Goal: Information Seeking & Learning: Learn about a topic

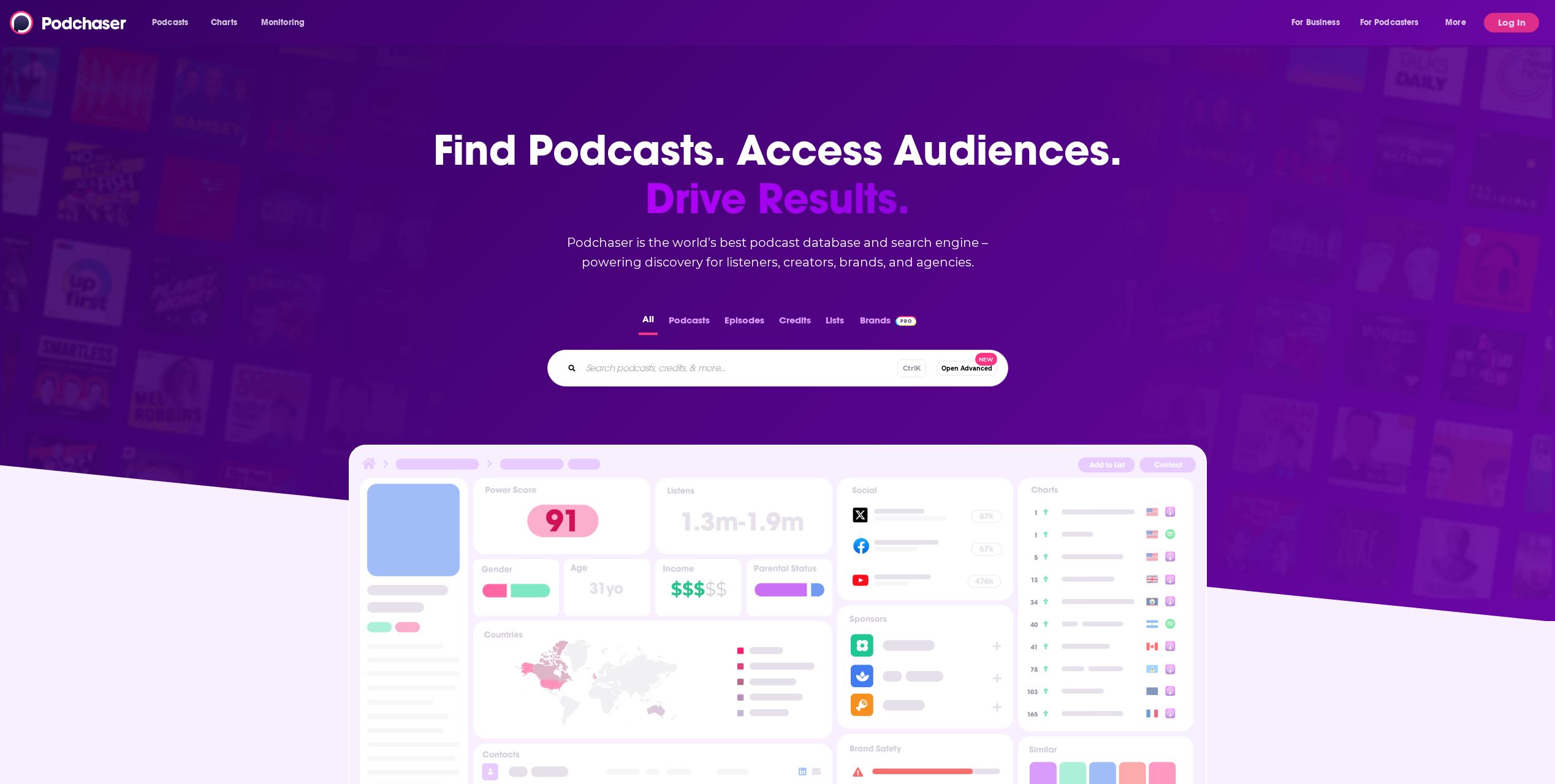
click at [1526, 14] on div "Podcasts Charts Monitoring For Business For Podcasters More Log In" at bounding box center [777, 23] width 1555 height 45
drag, startPoint x: 1526, startPoint y: 14, endPoint x: 1525, endPoint y: 20, distance: 6.1
click at [1526, 19] on button "Log In" at bounding box center [1511, 23] width 55 height 19
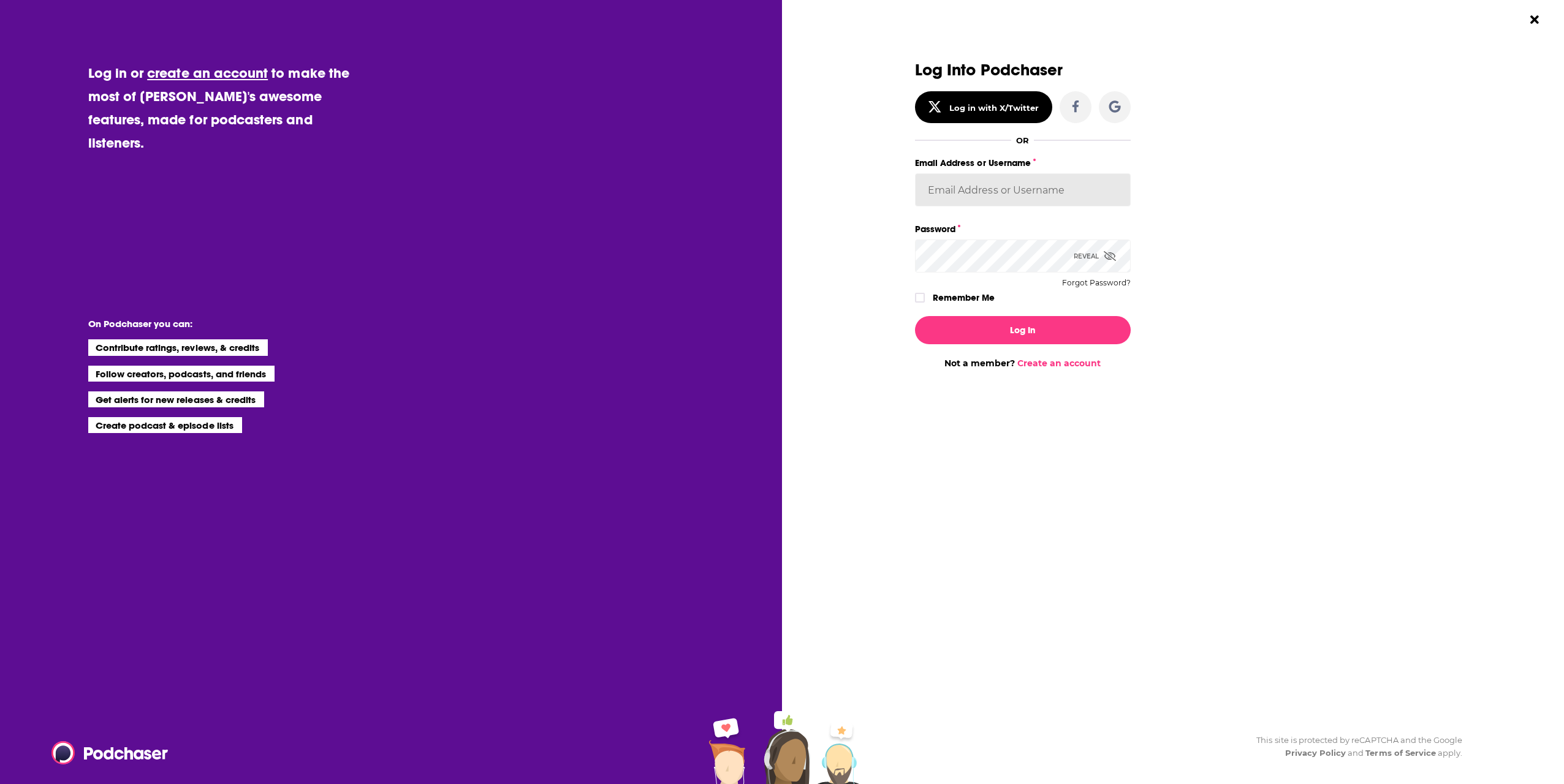
type input "[EMAIL_ADDRESS][DOMAIN_NAME]"
click at [1016, 329] on button "Log In" at bounding box center [1023, 330] width 216 height 28
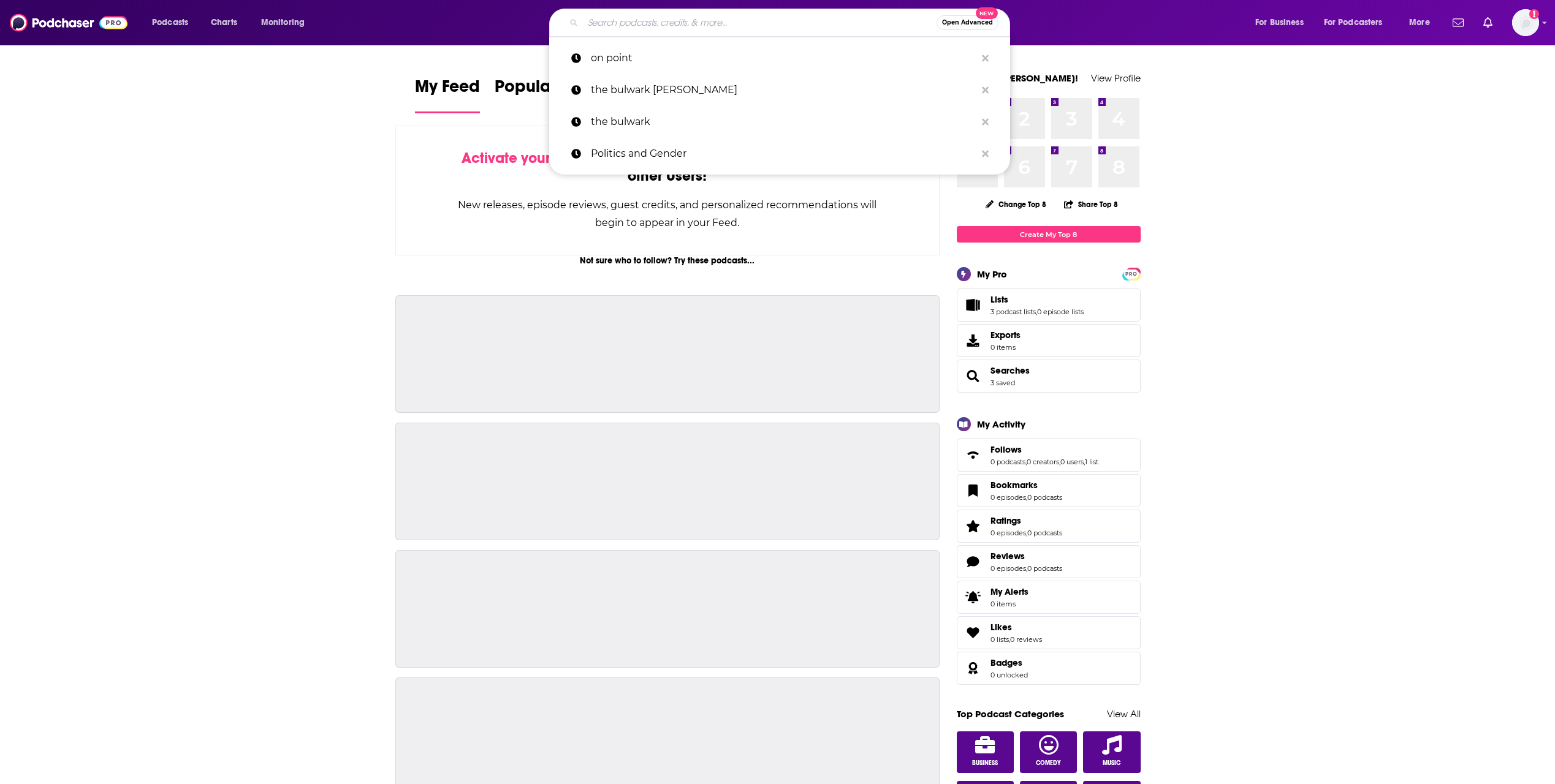
click at [785, 22] on input "Search podcasts, credits, & more..." at bounding box center [759, 23] width 354 height 19
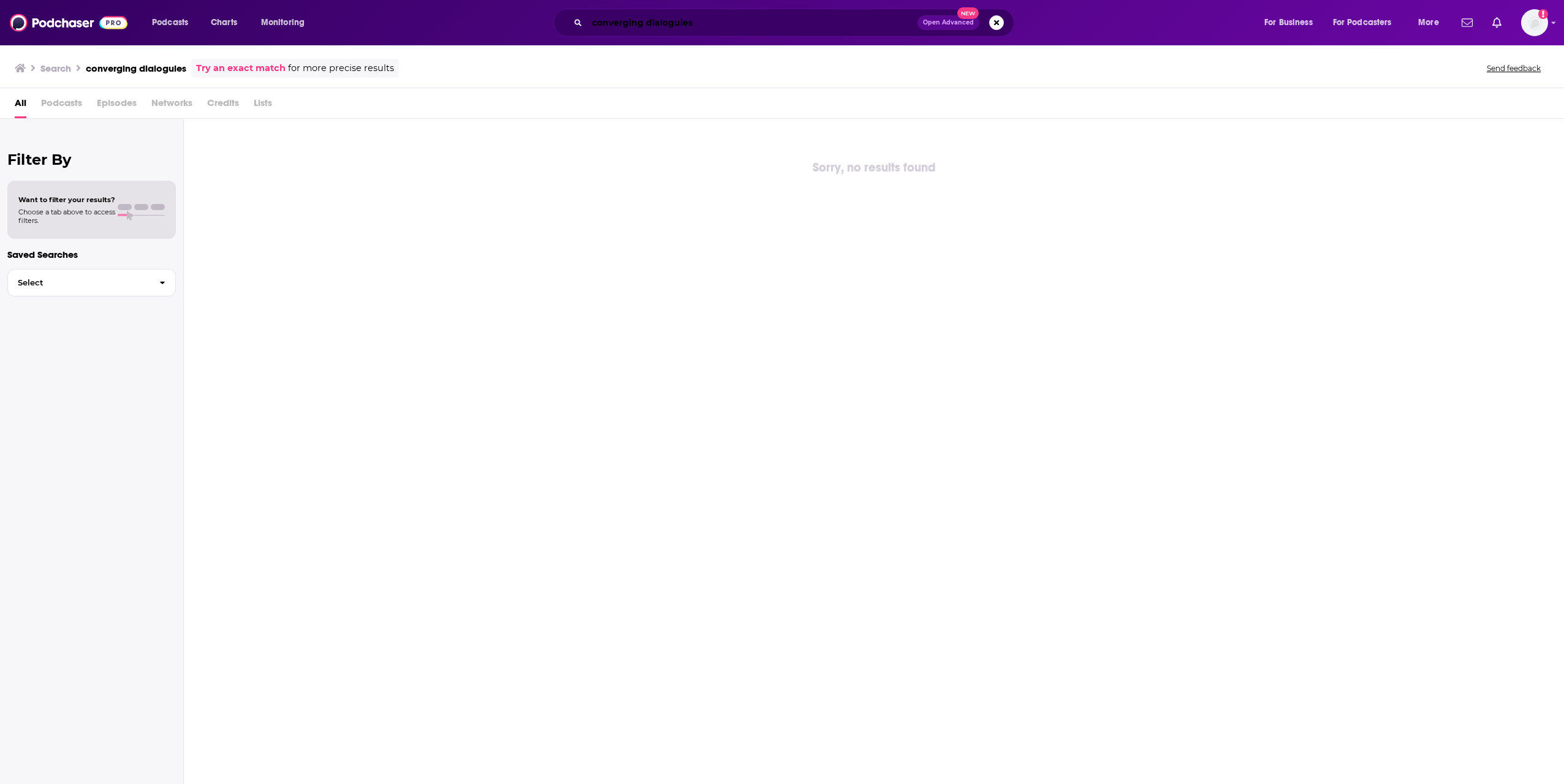
click at [745, 30] on input "converging dialoguies" at bounding box center [752, 23] width 330 height 19
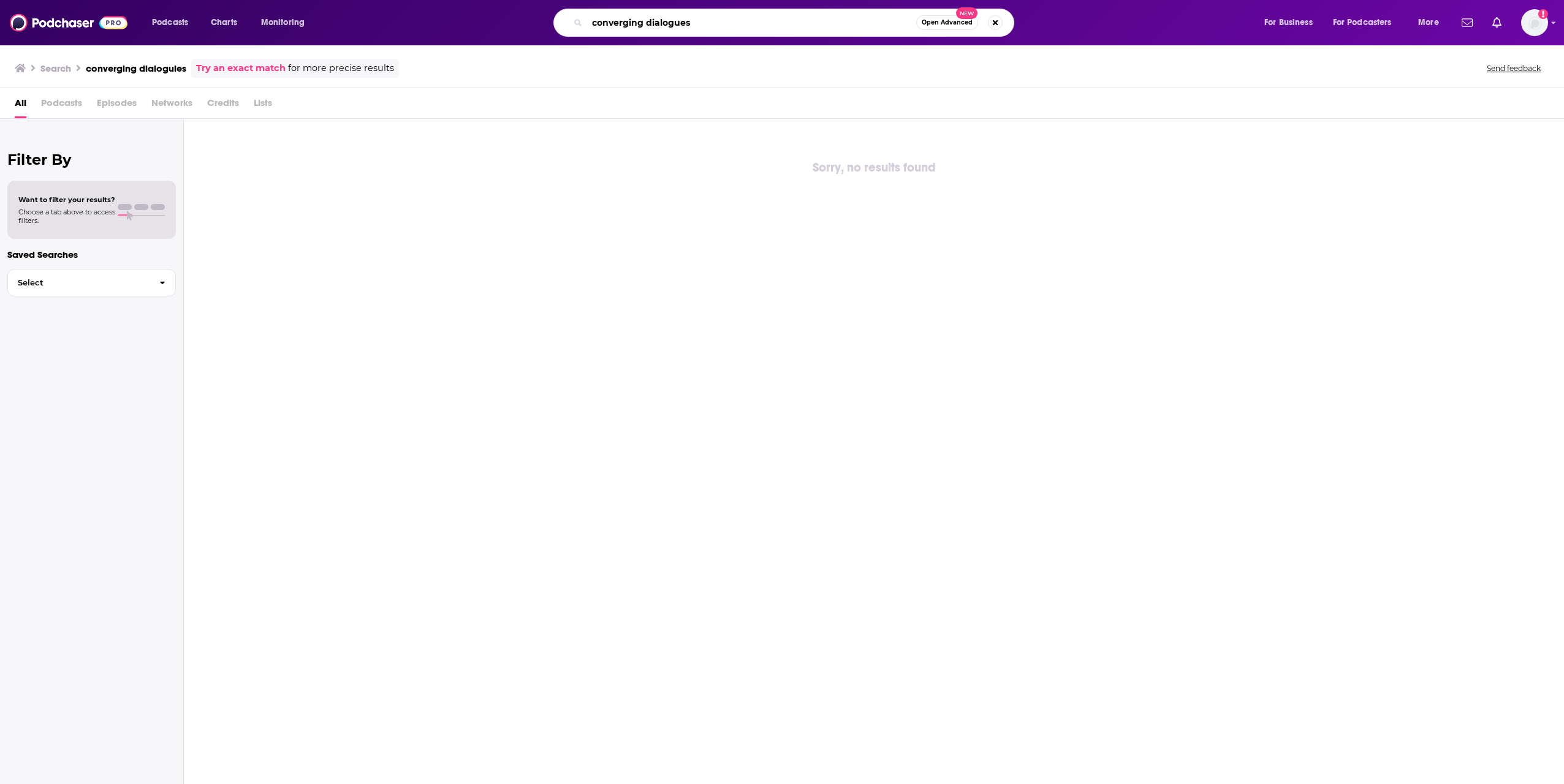
type input "converging dialogues"
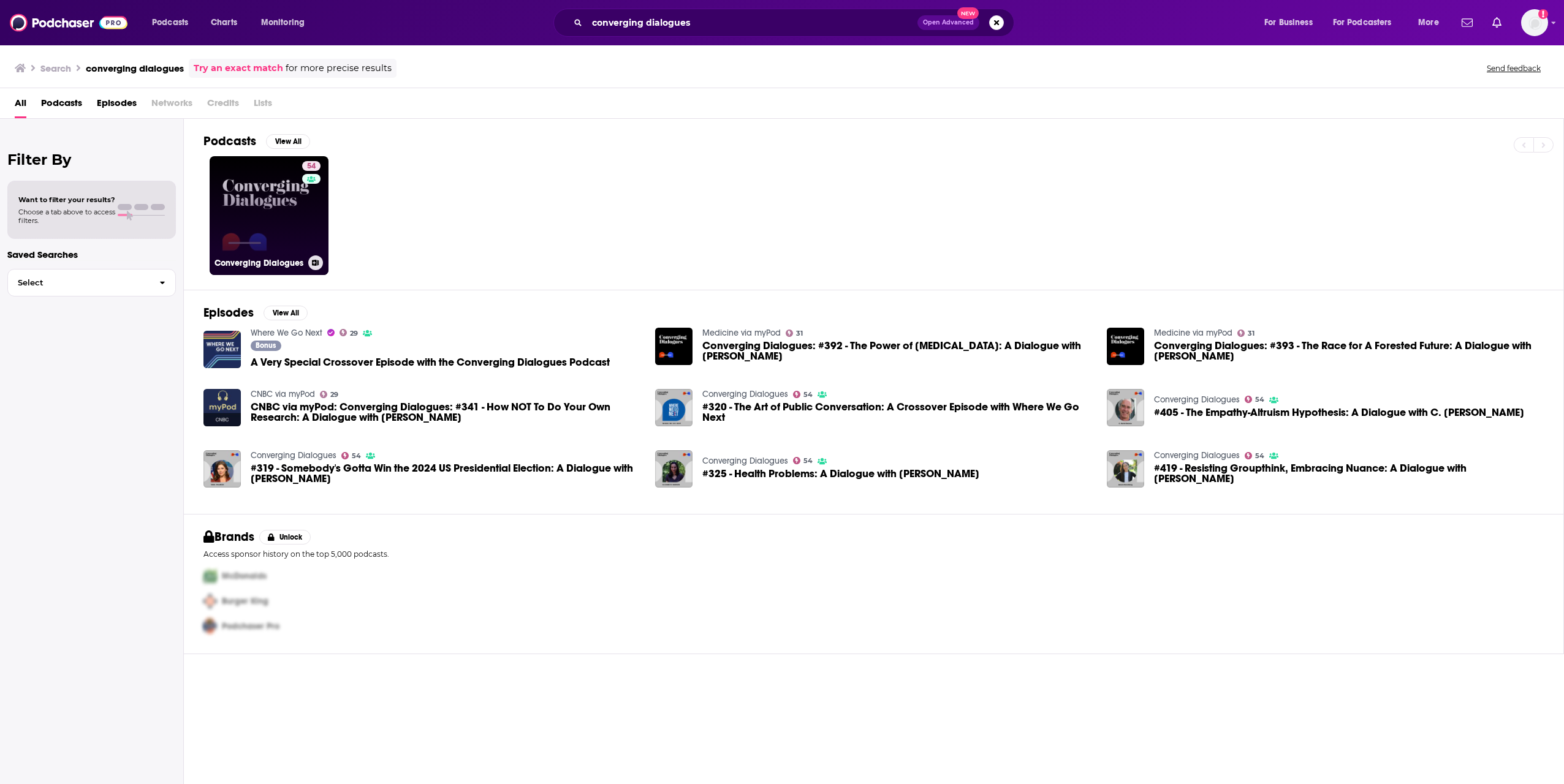
click at [281, 191] on link "54 Converging Dialogues" at bounding box center [269, 215] width 119 height 119
